Goal: Transaction & Acquisition: Purchase product/service

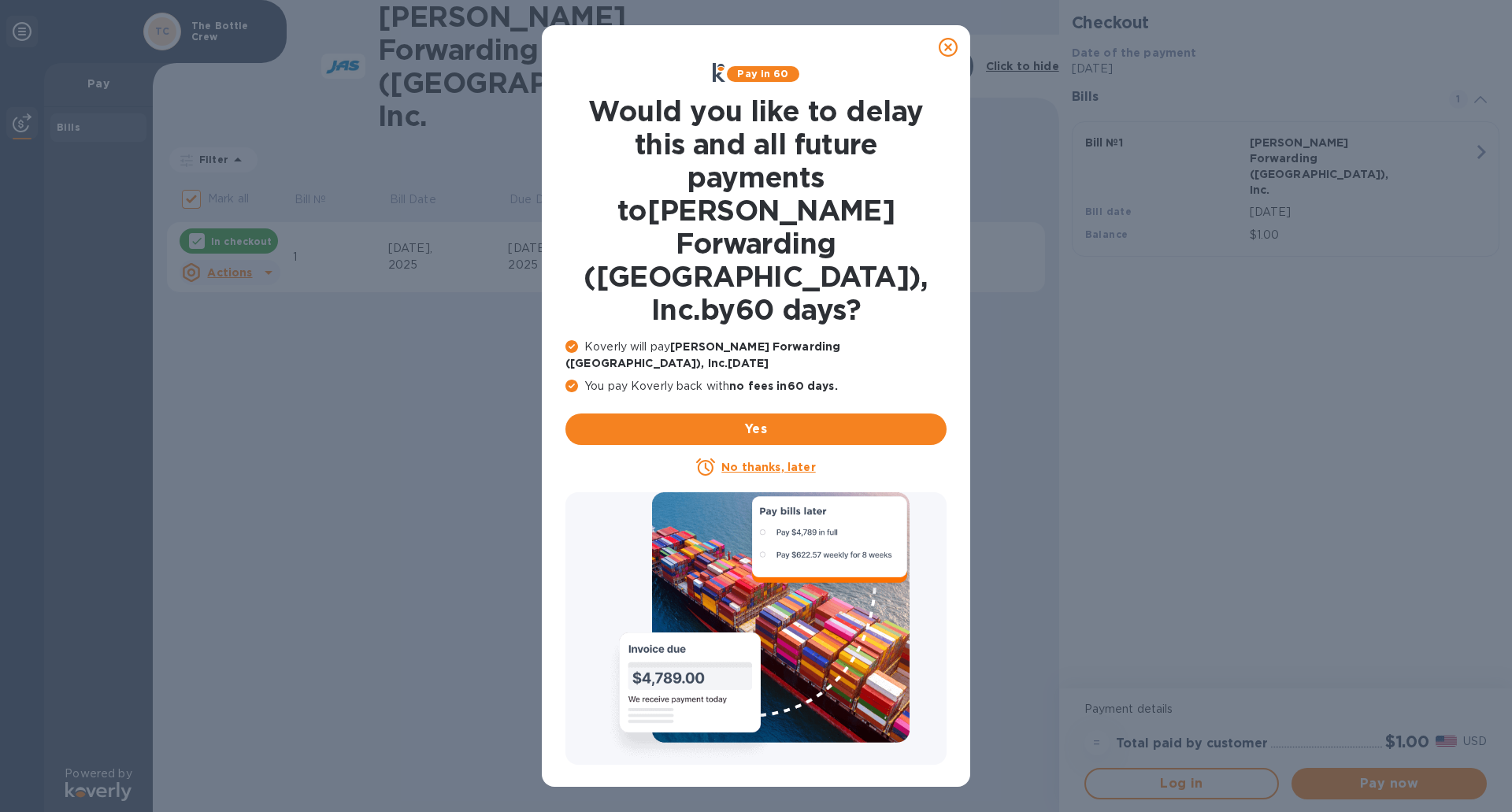
click at [790, 461] on u "No thanks, later" at bounding box center [767, 466] width 94 height 12
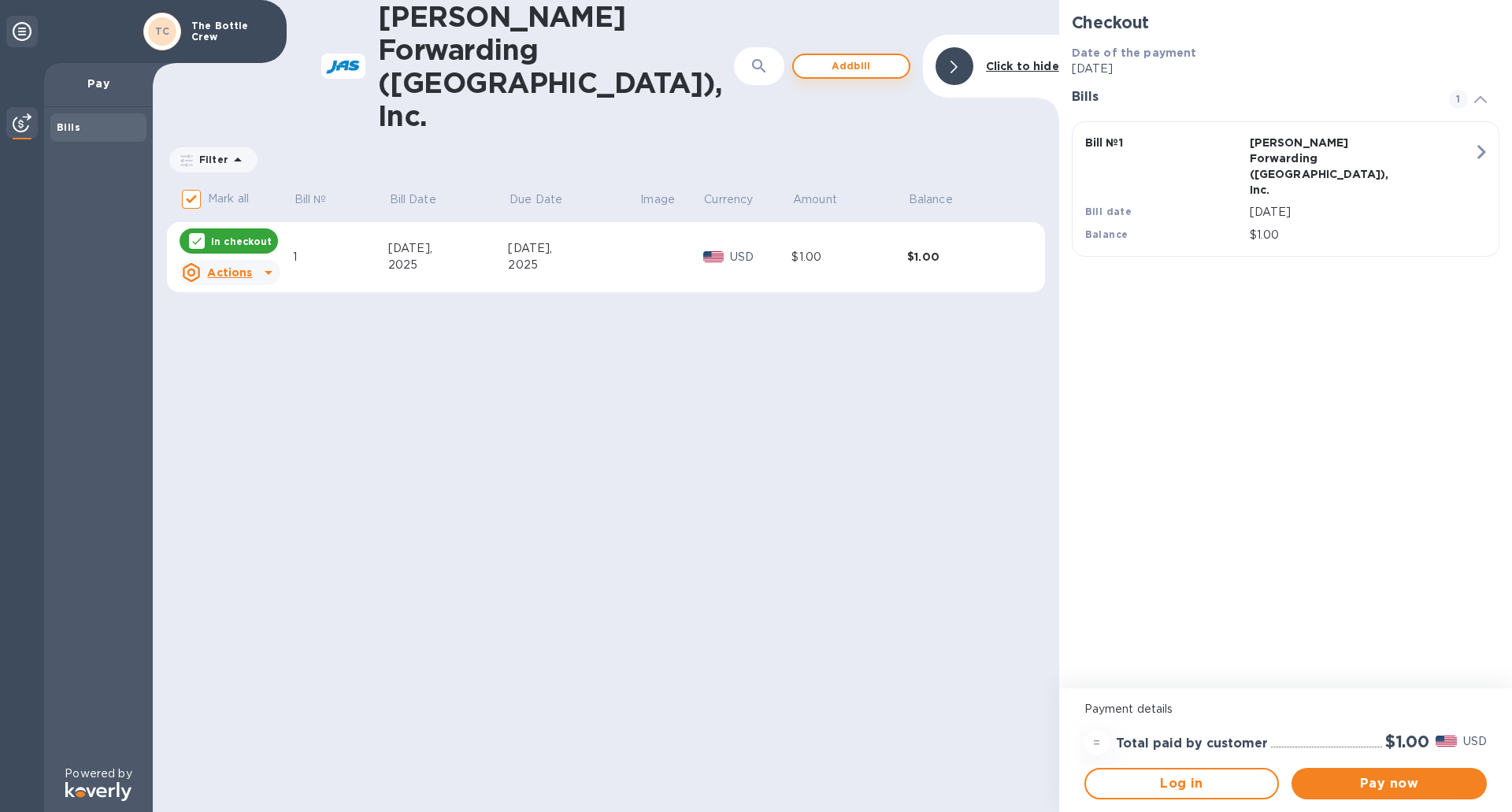
click at [823, 56] on span "Add bill" at bounding box center [852, 65] width 90 height 19
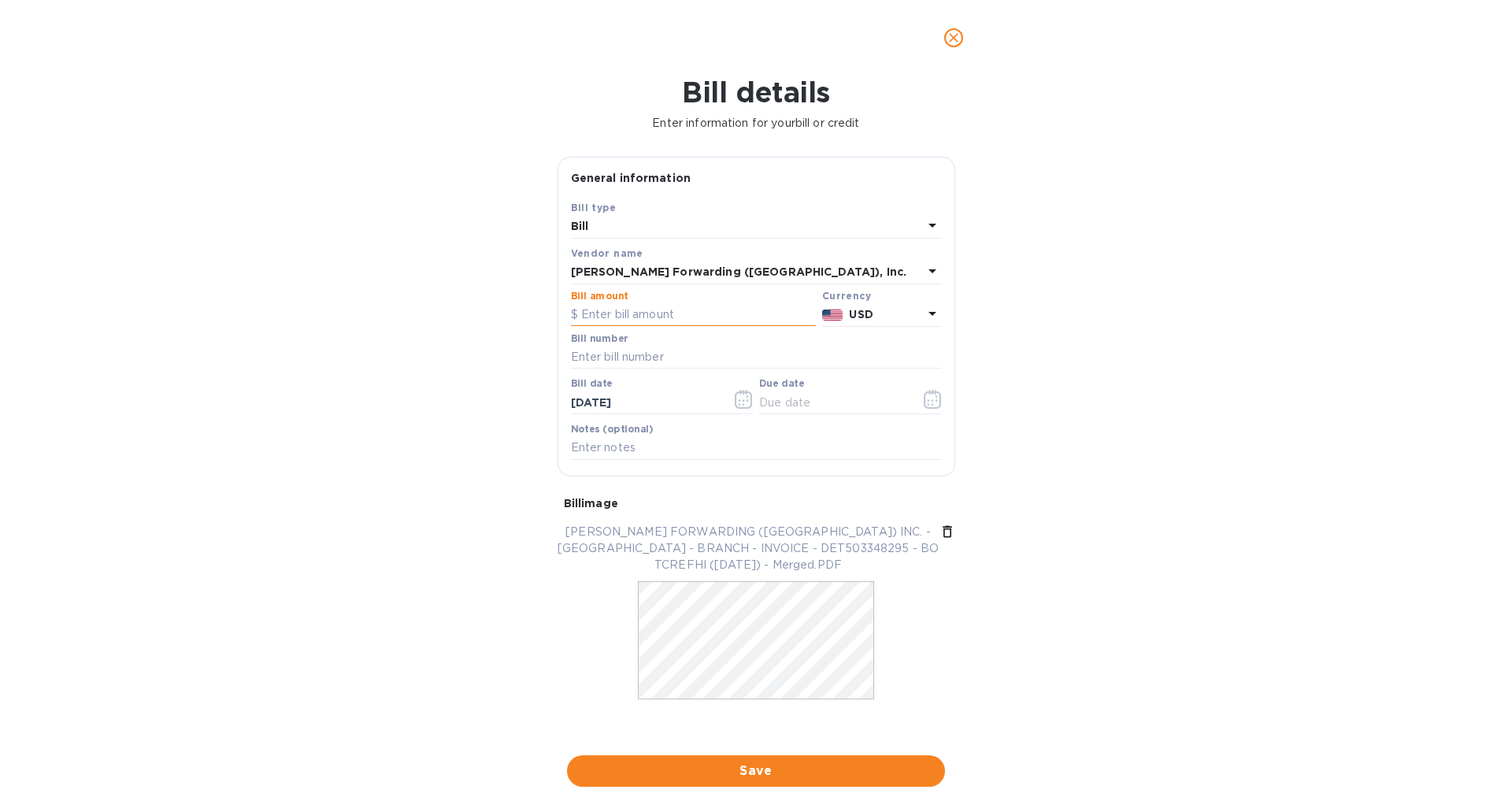
click at [650, 311] on input "text" at bounding box center [693, 315] width 245 height 24
type input "211.80"
click at [655, 356] on input "text" at bounding box center [756, 357] width 371 height 24
type input "DET503348295"
click at [585, 405] on input "[DATE]" at bounding box center [645, 402] width 149 height 24
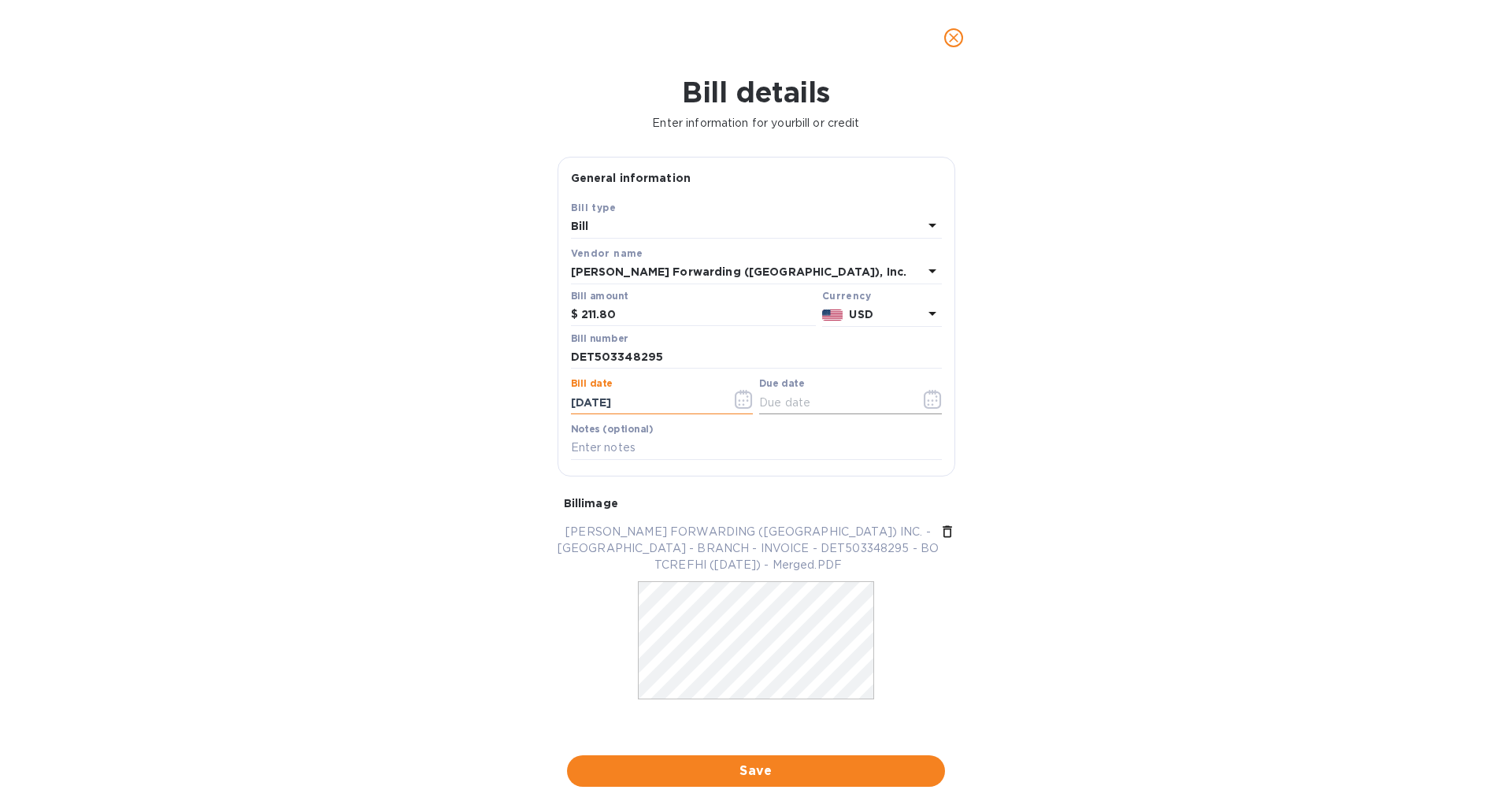
type input "[DATE]"
click at [780, 406] on input "text" at bounding box center [834, 402] width 149 height 24
type input "[DATE]"
click at [781, 771] on span "Save" at bounding box center [756, 771] width 353 height 19
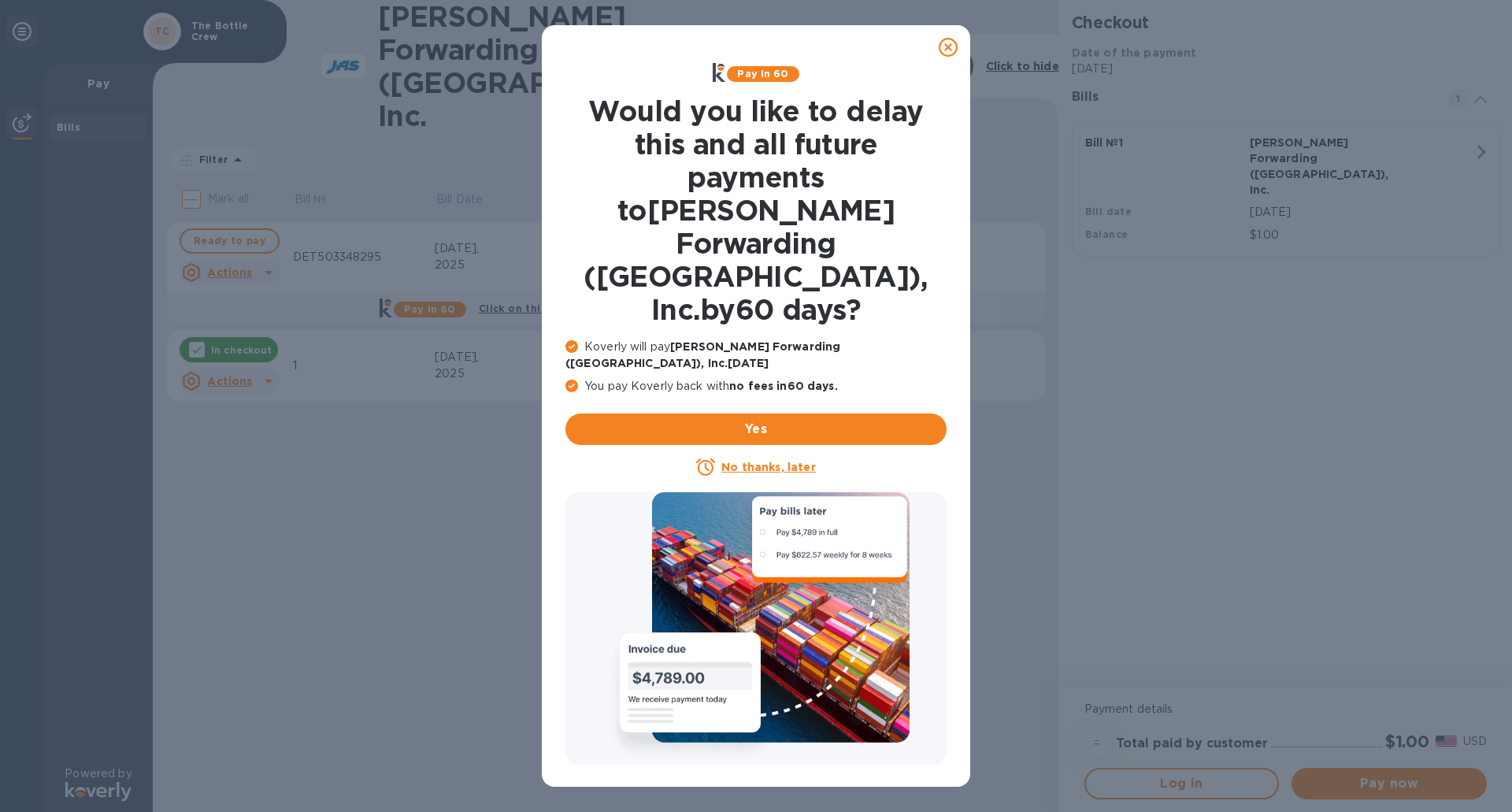
click at [758, 461] on u "No thanks, later" at bounding box center [767, 466] width 94 height 12
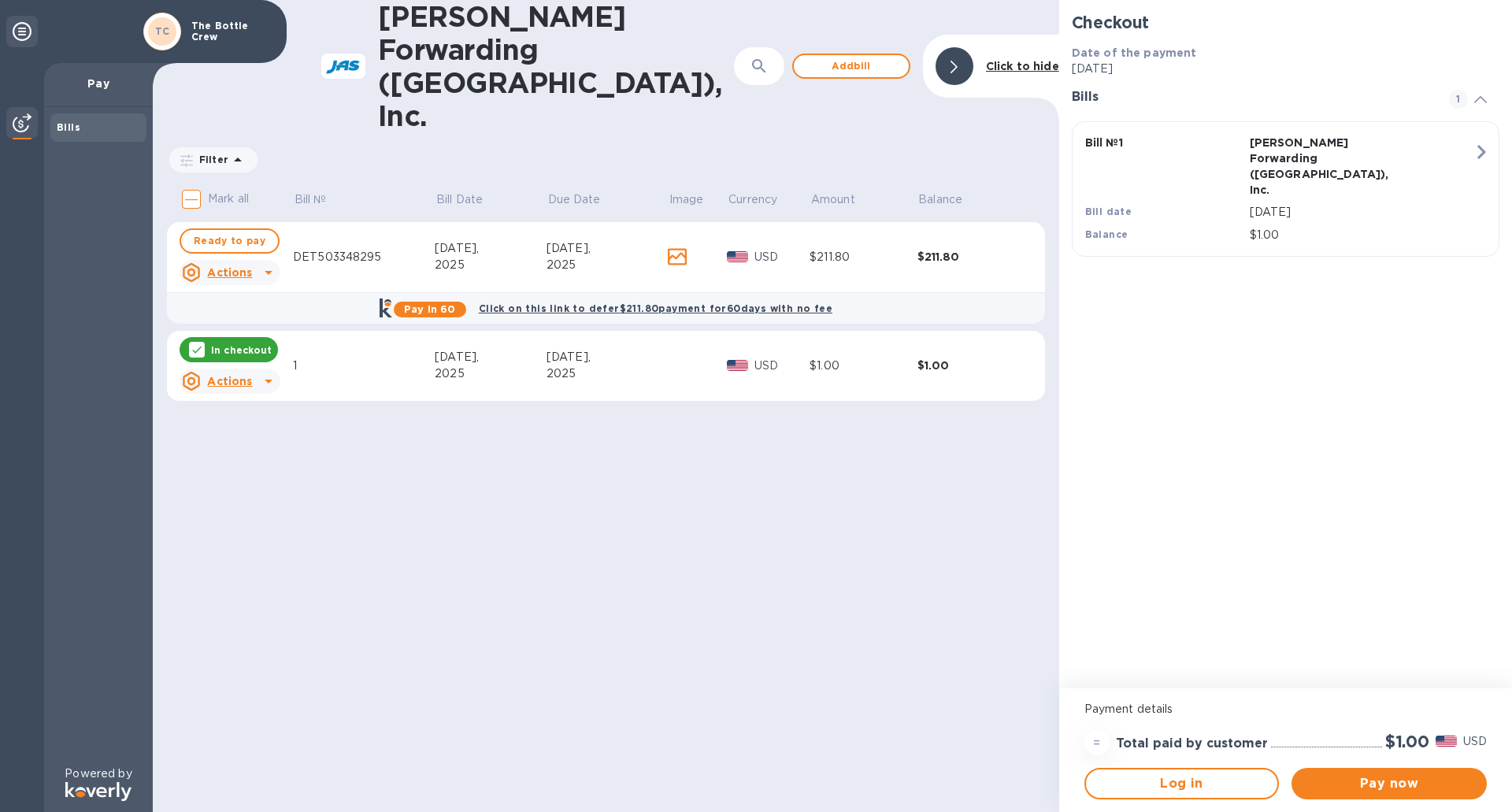
click at [237, 375] on u "Actions" at bounding box center [229, 381] width 45 height 12
click at [257, 418] on b "Delete" at bounding box center [243, 416] width 39 height 12
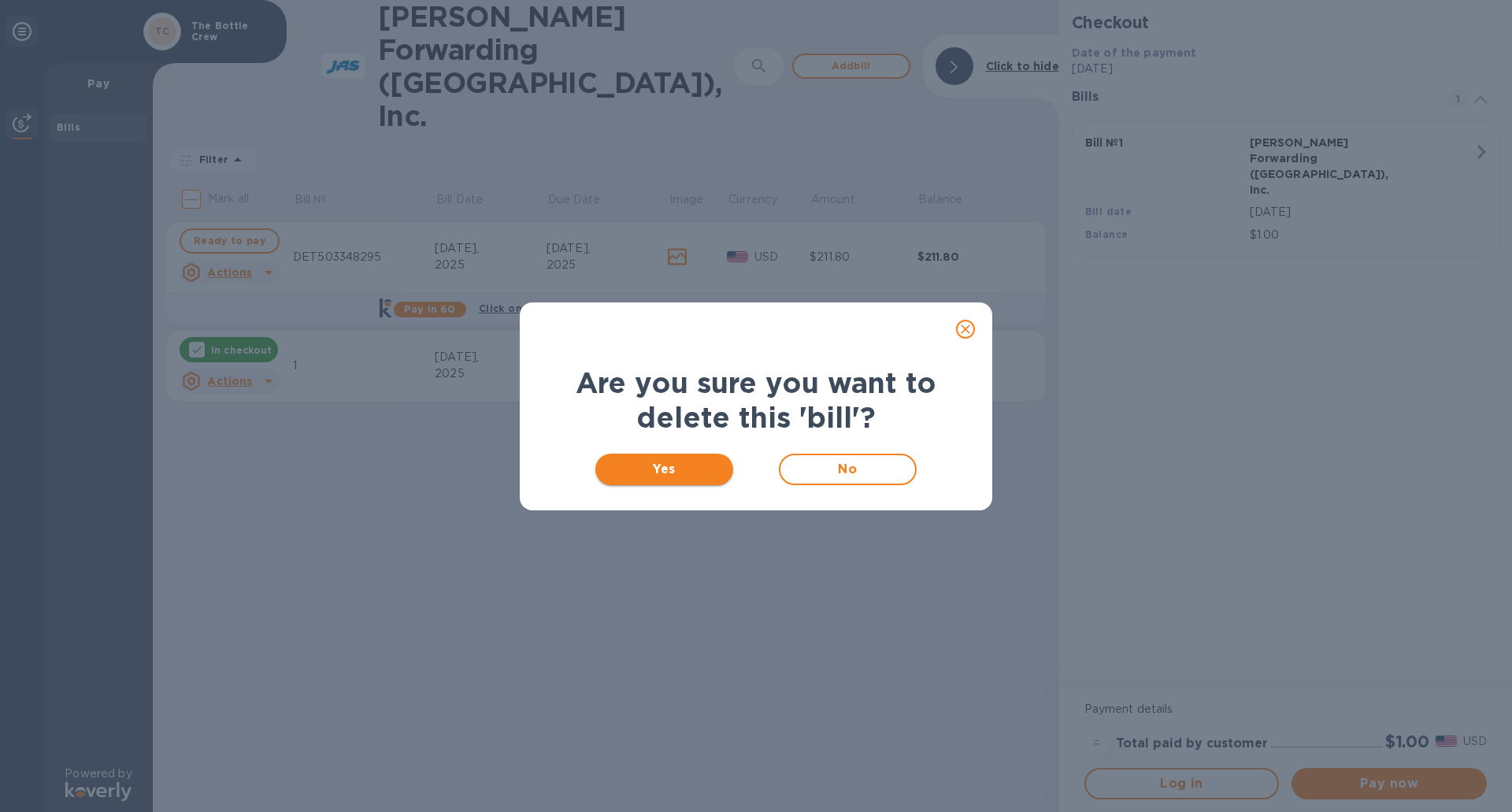
click at [681, 463] on span "Yes" at bounding box center [664, 469] width 113 height 19
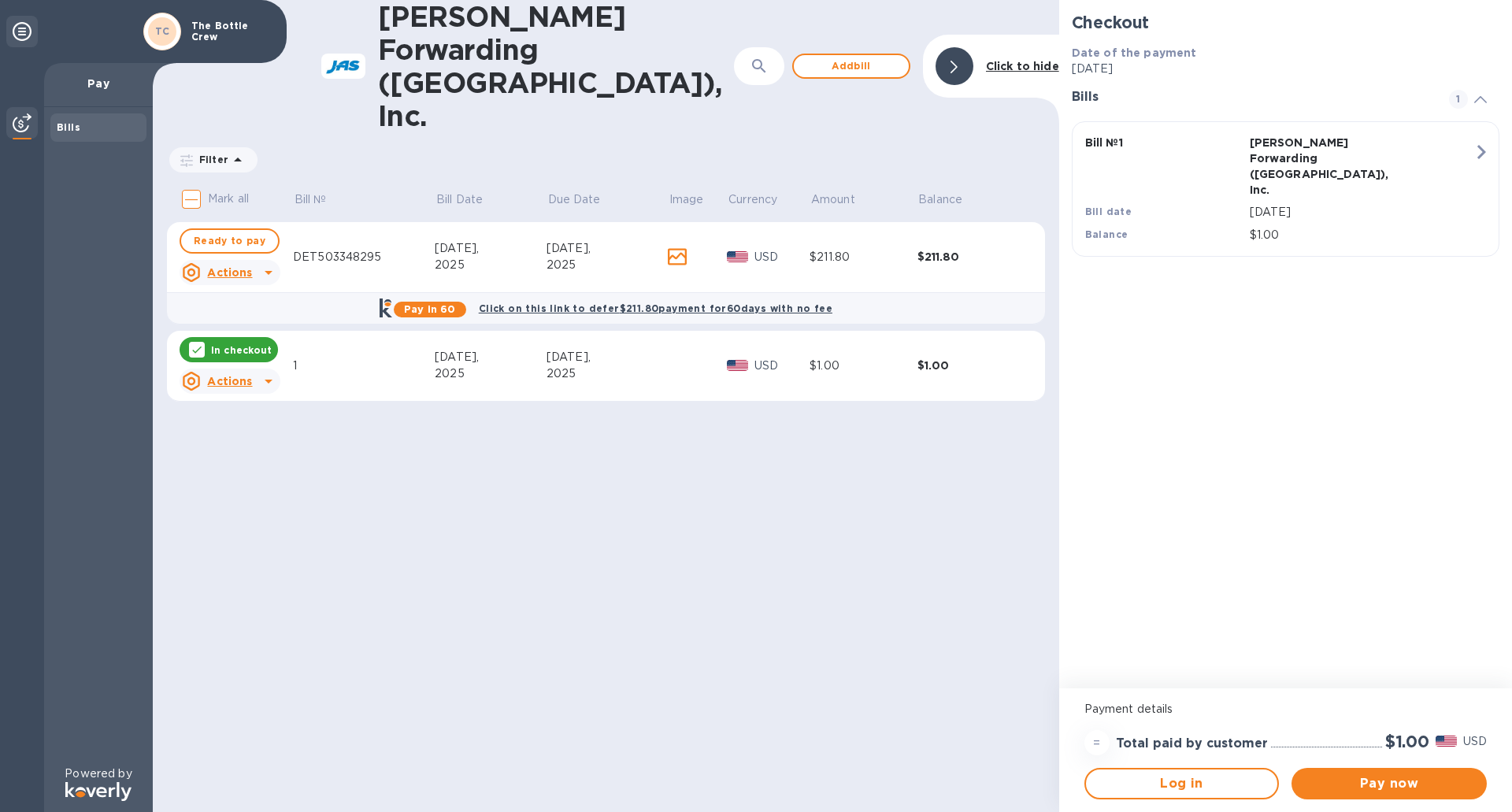
checkbox input "true"
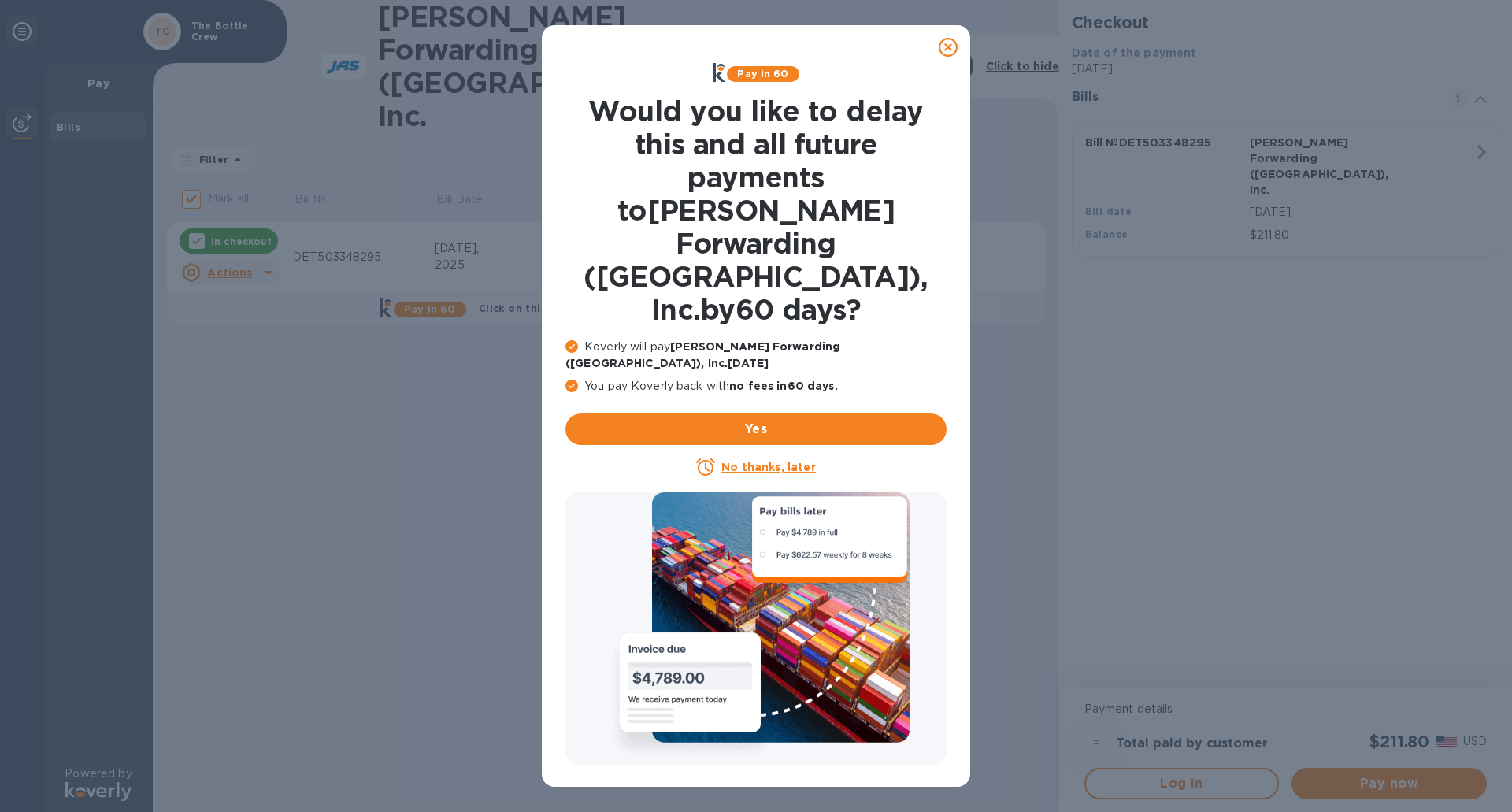
click at [782, 461] on u "No thanks, later" at bounding box center [767, 466] width 94 height 12
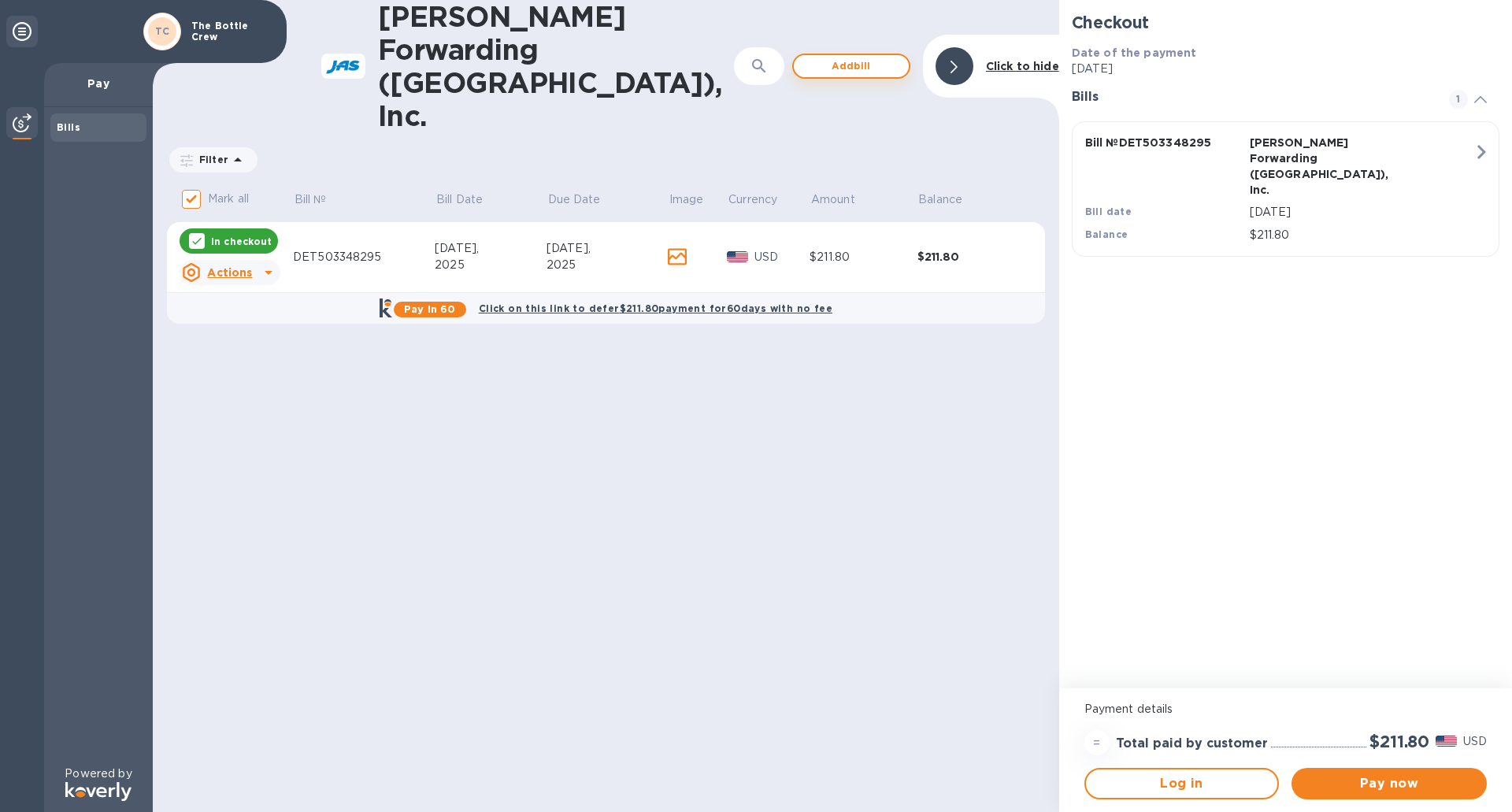
click at [824, 56] on span "Add bill" at bounding box center [852, 65] width 90 height 19
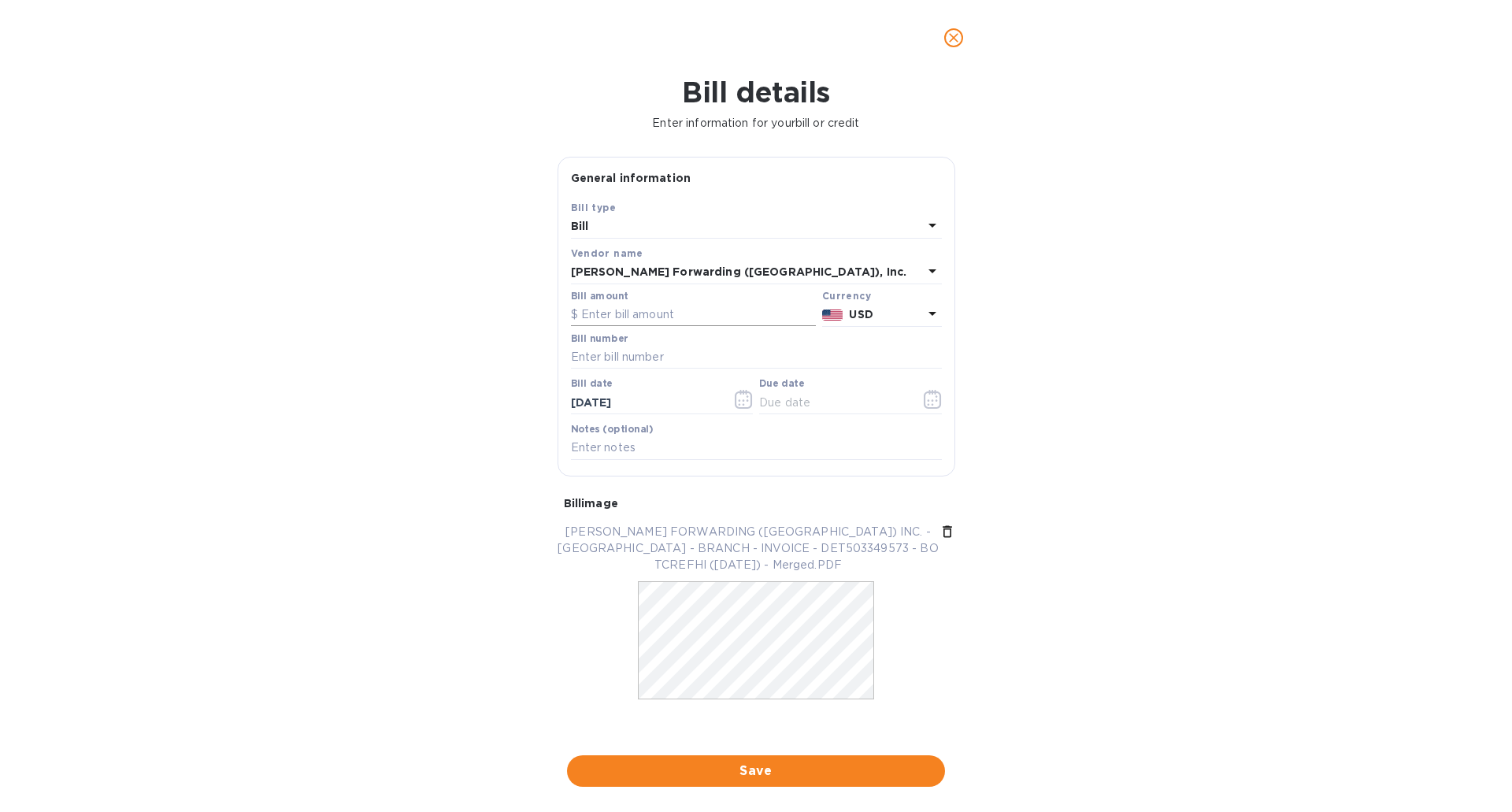
click at [638, 313] on input "text" at bounding box center [693, 315] width 245 height 24
type input "105.90"
click at [667, 358] on input "text" at bounding box center [756, 357] width 371 height 24
type input "DET503349573"
click at [583, 403] on input "[DATE]" at bounding box center [645, 402] width 149 height 24
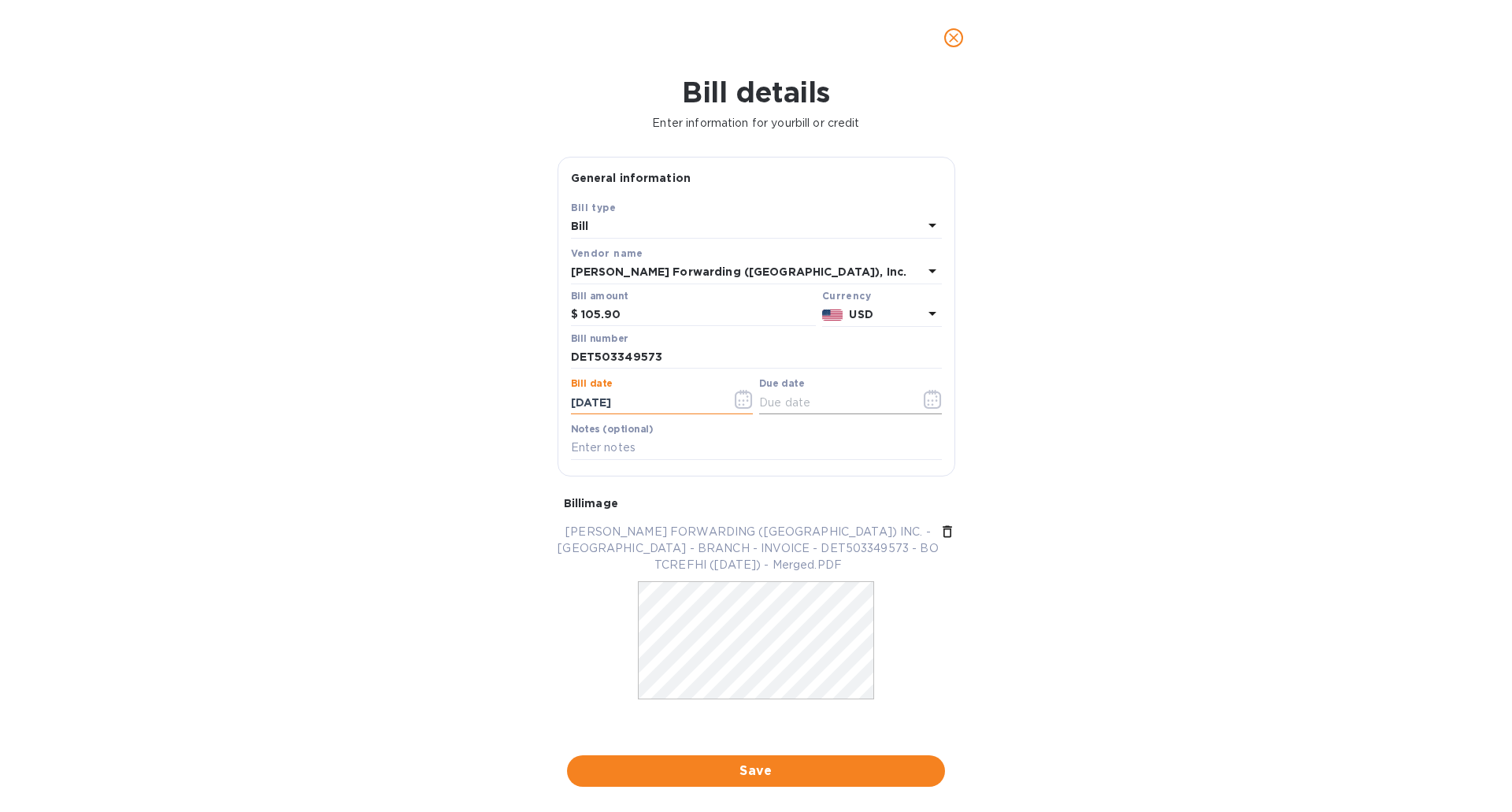
type input "[DATE]"
click at [798, 404] on input "text" at bounding box center [834, 402] width 149 height 24
type input "[DATE]"
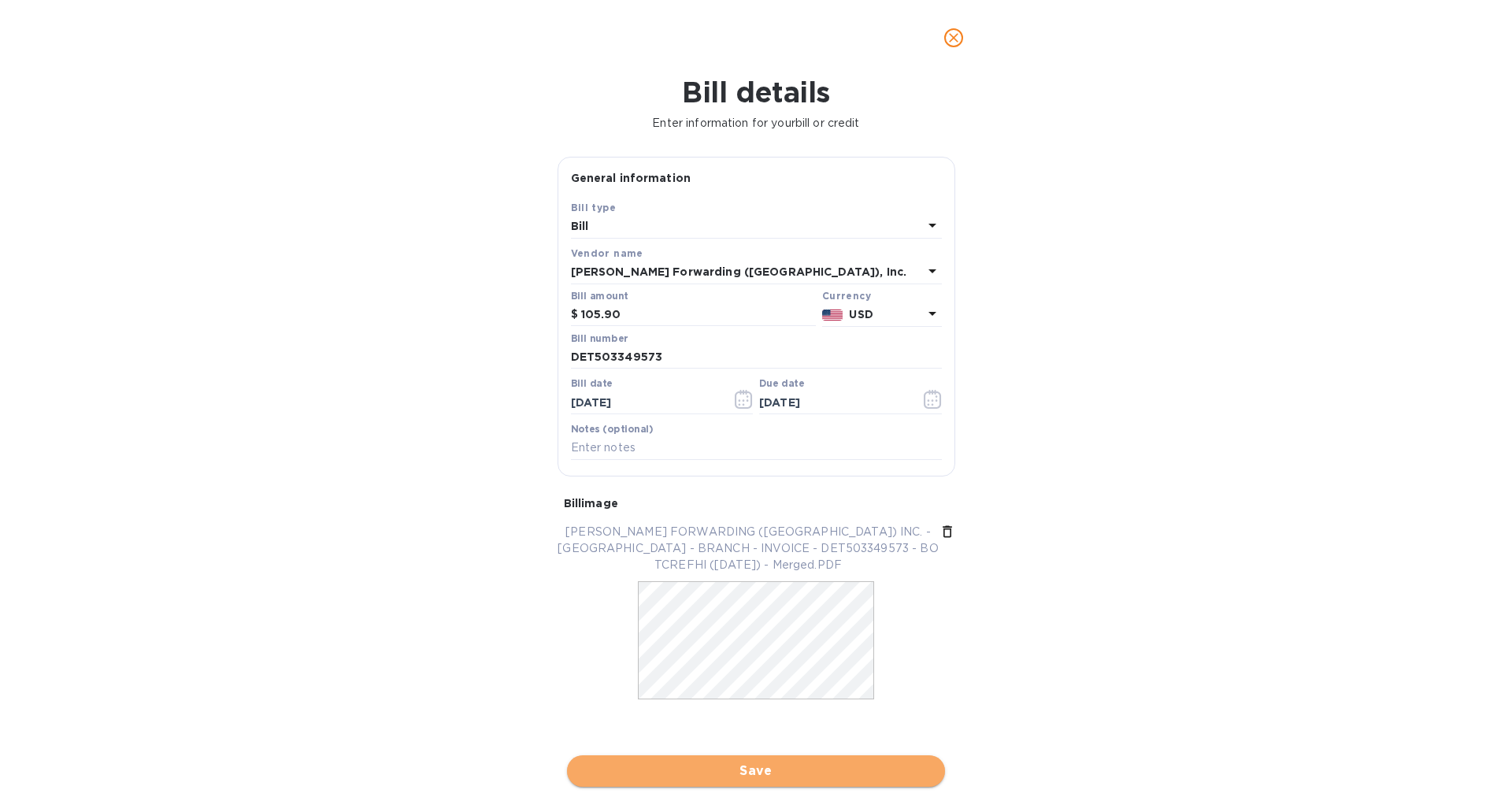
click at [744, 774] on span "Save" at bounding box center [756, 771] width 353 height 19
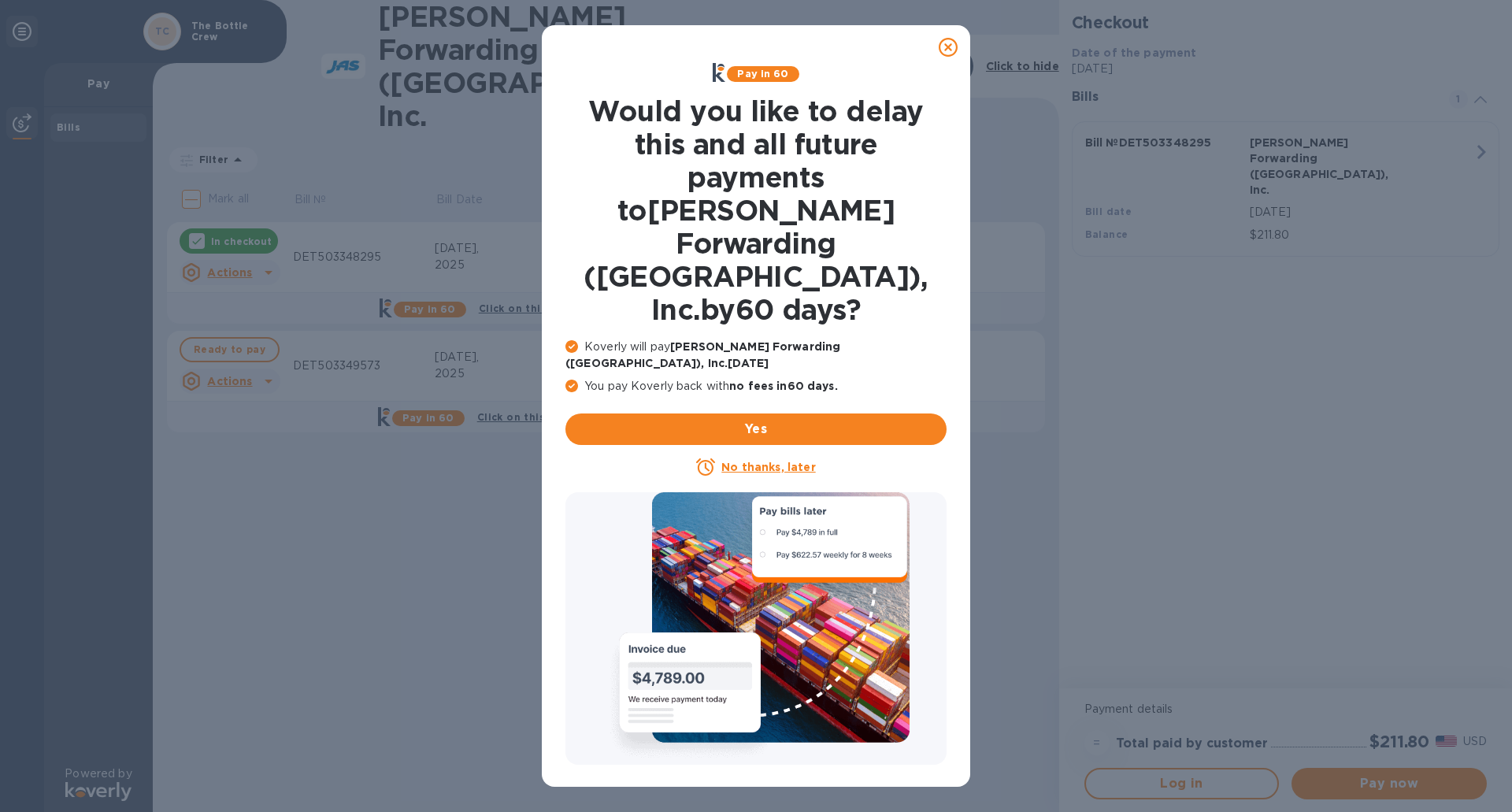
click at [746, 461] on u "No thanks, later" at bounding box center [767, 466] width 94 height 12
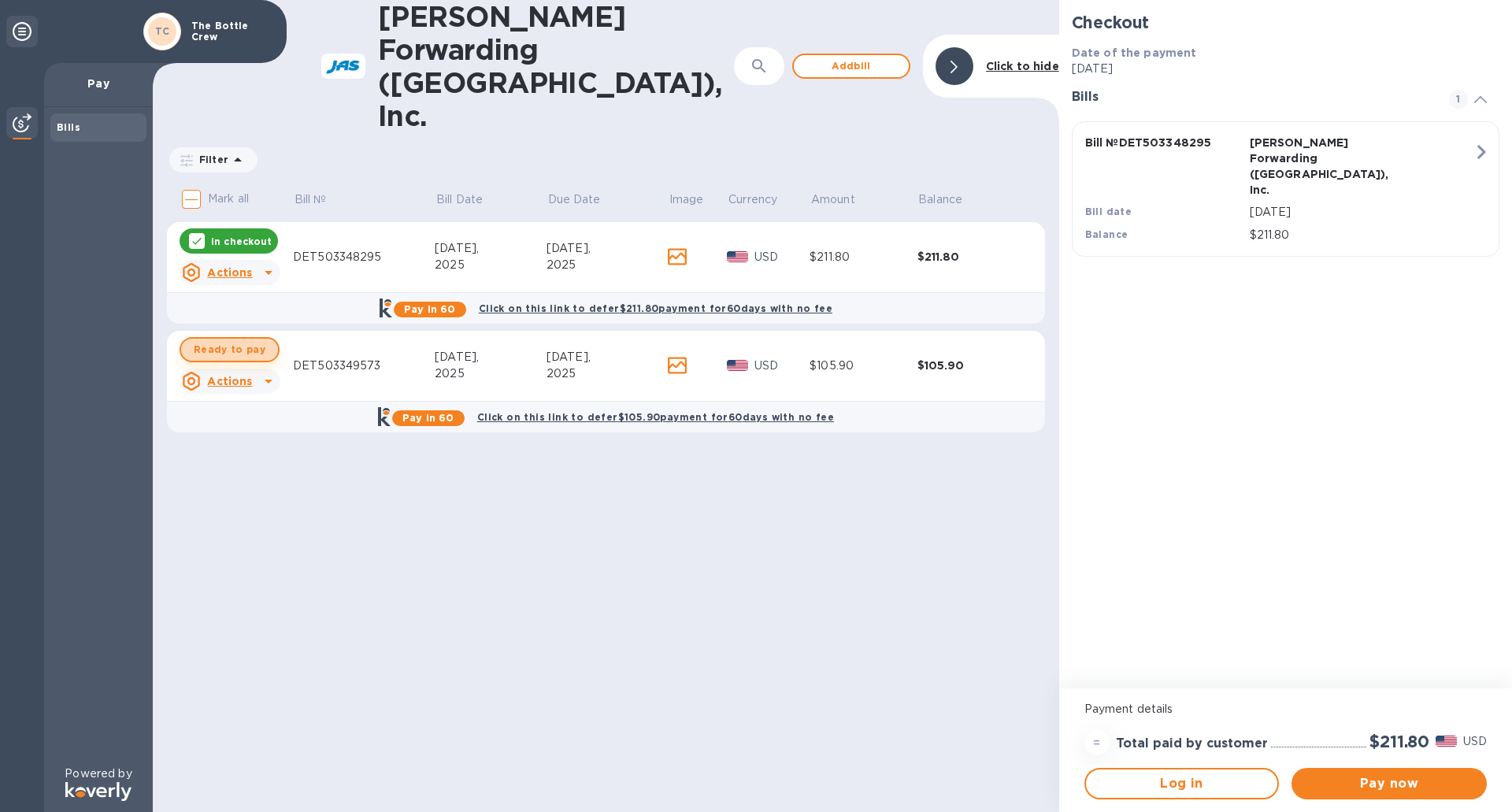
click at [244, 341] on span "Ready to pay" at bounding box center [229, 350] width 72 height 19
checkbox input "true"
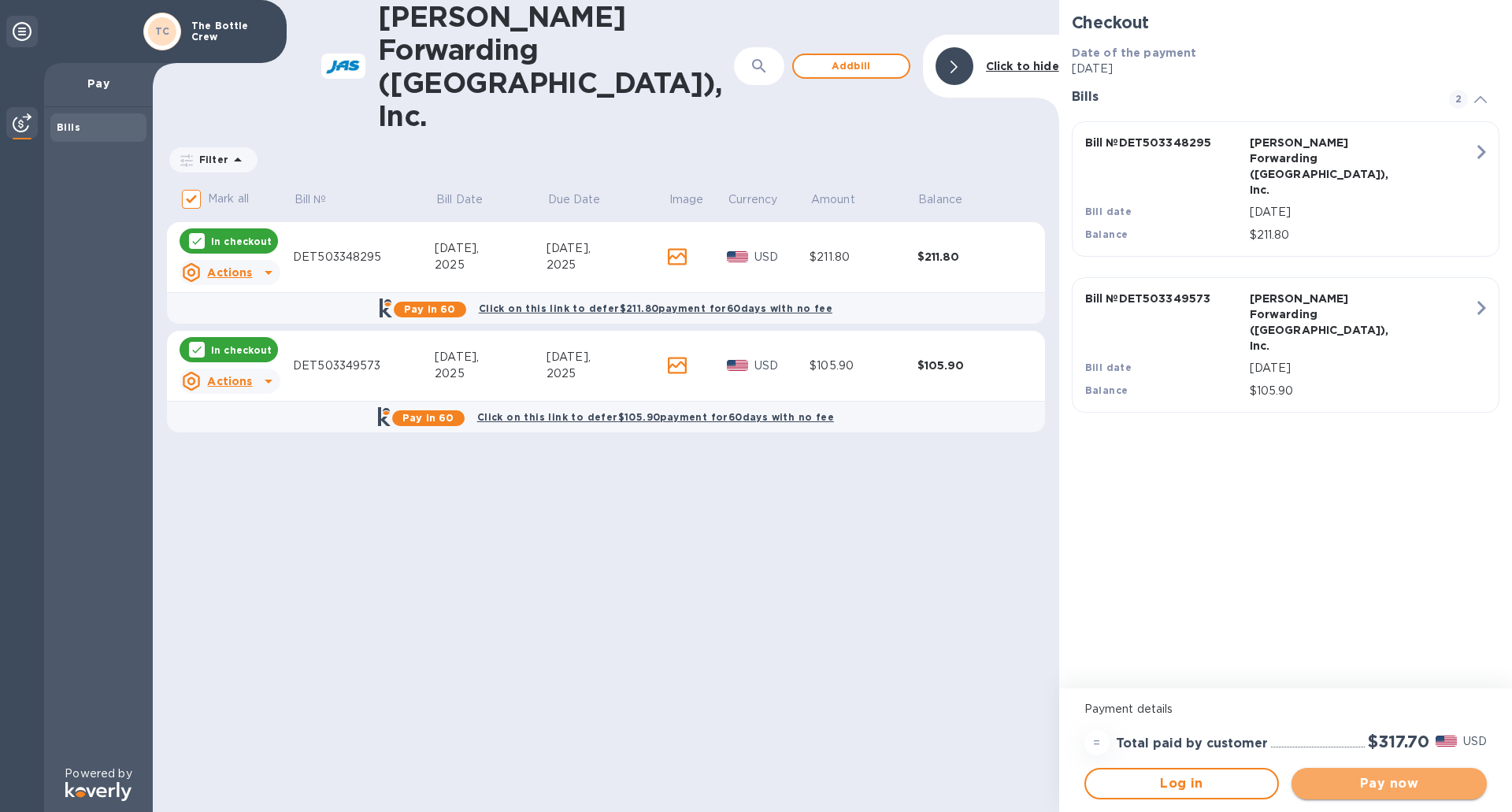
click at [1356, 782] on span "Pay now" at bounding box center [1389, 783] width 170 height 19
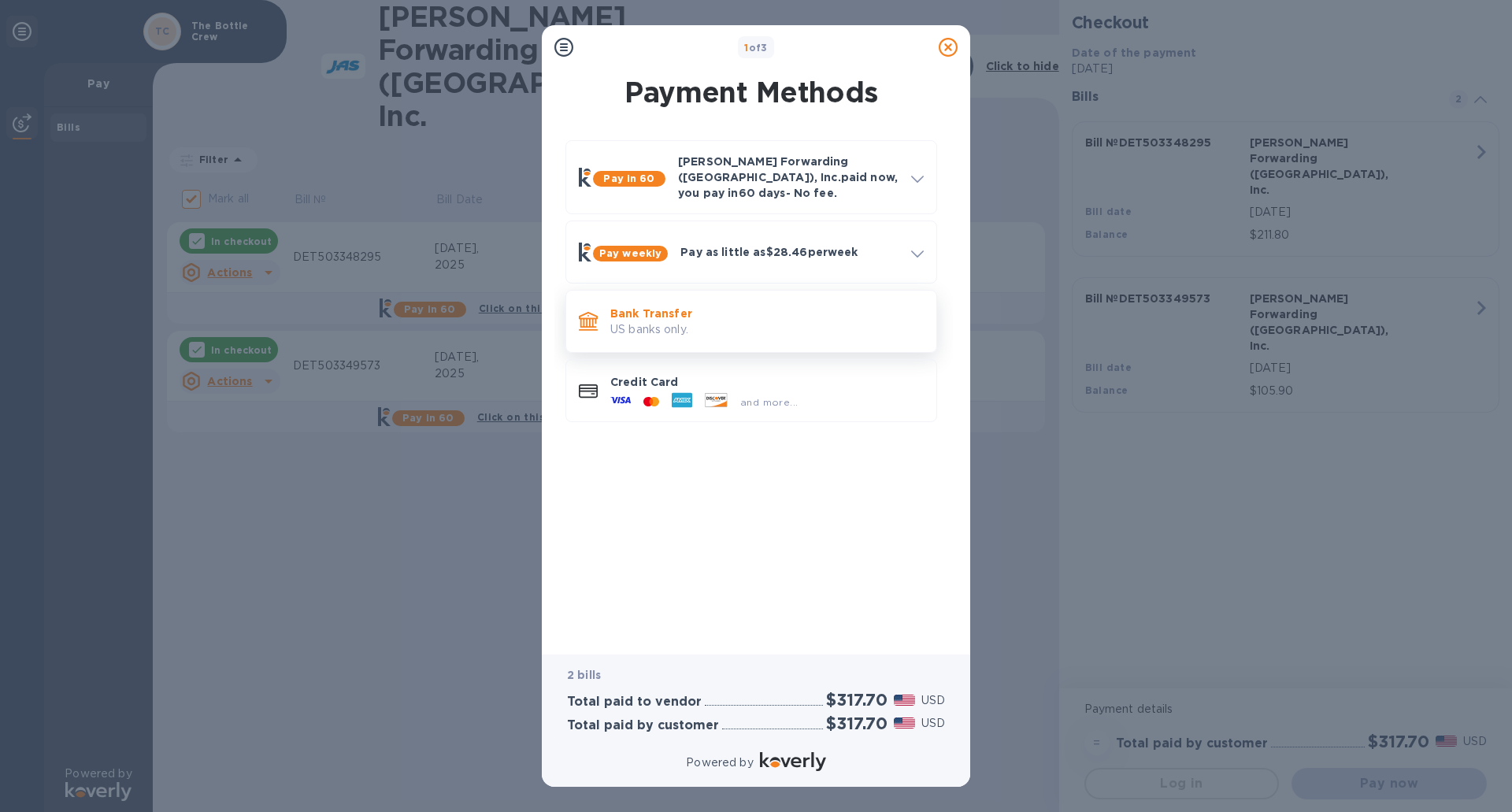
click at [649, 321] on p "US banks only." at bounding box center [767, 329] width 314 height 16
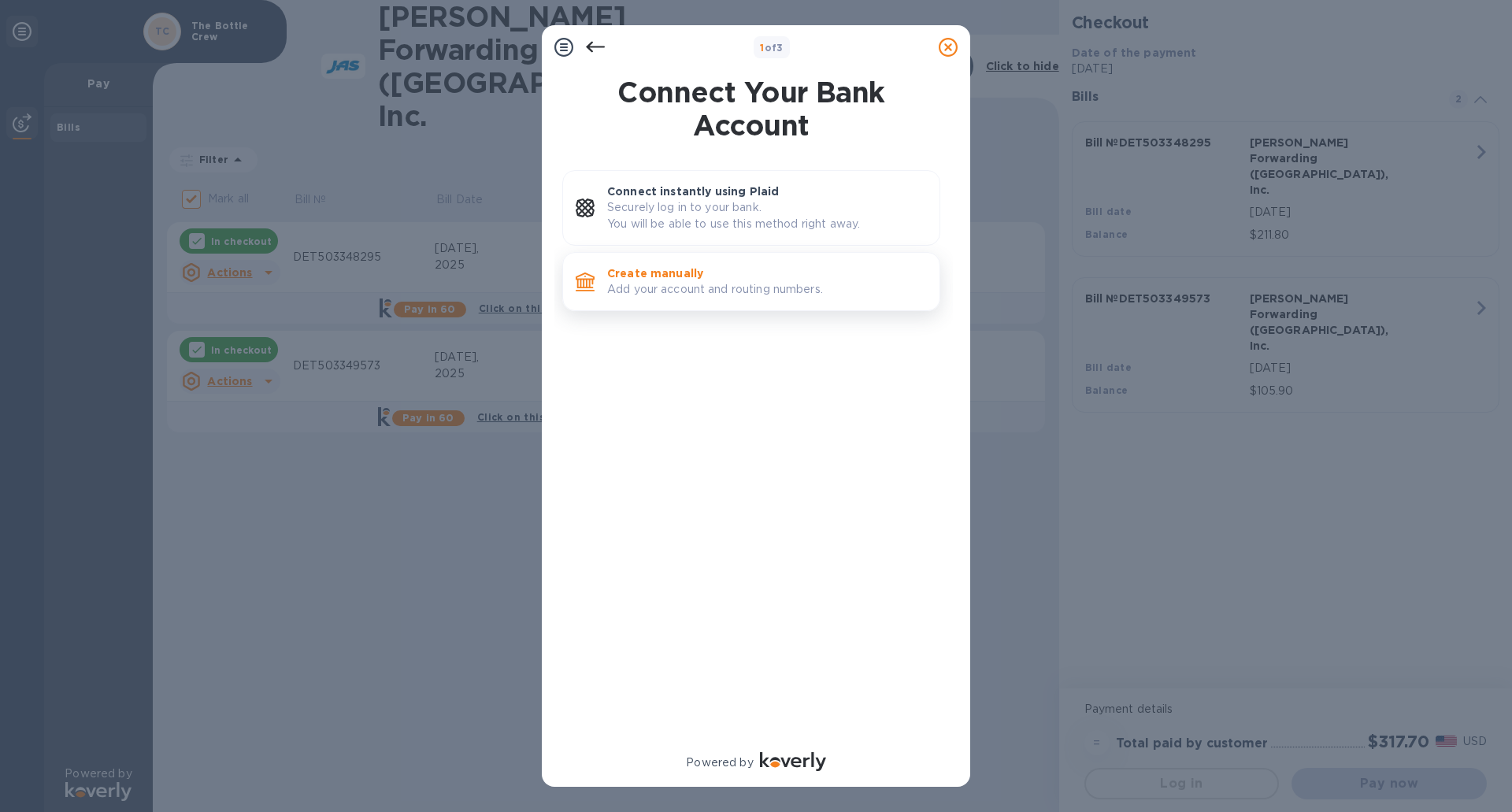
click at [674, 282] on p "Add your account and routing numbers." at bounding box center [767, 289] width 320 height 16
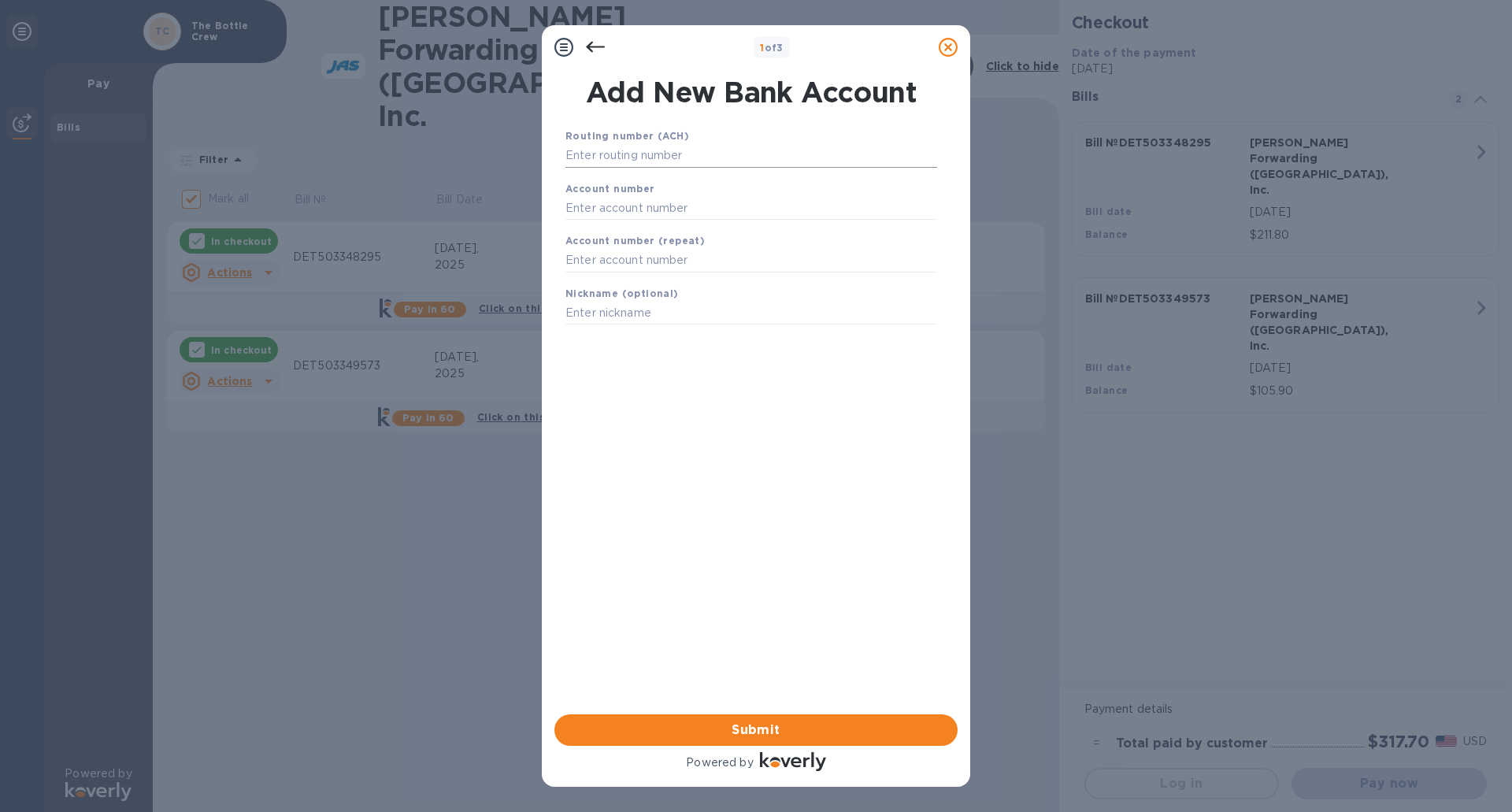
click at [681, 158] on input "text" at bounding box center [750, 155] width 371 height 24
type input "072414064"
click at [693, 221] on input "text" at bounding box center [750, 227] width 371 height 24
type input "80115017"
click at [701, 276] on input "text" at bounding box center [750, 280] width 371 height 24
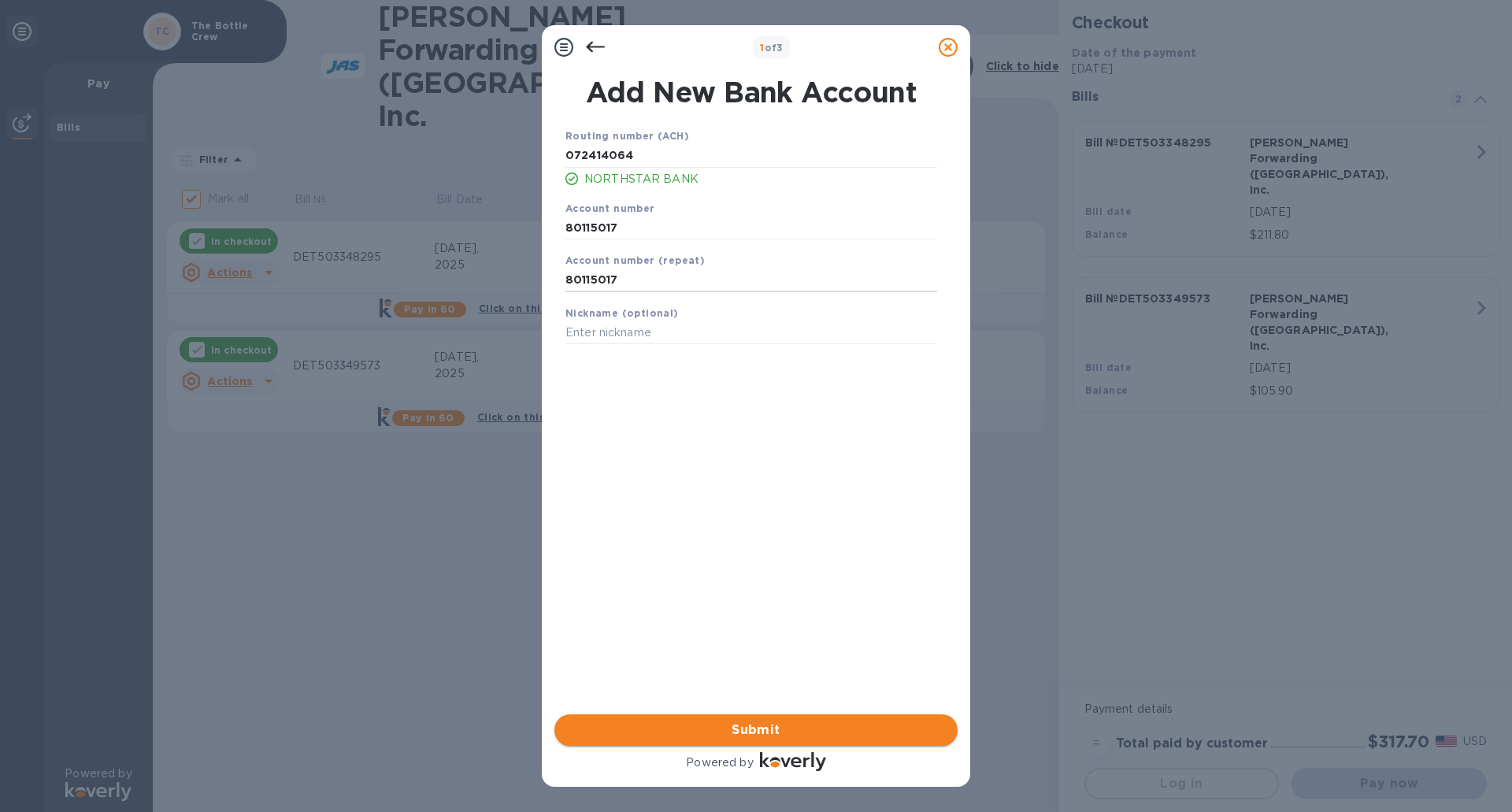
type input "80115017"
click at [757, 733] on span "Submit" at bounding box center [755, 729] width 378 height 19
